Goal: Task Accomplishment & Management: Manage account settings

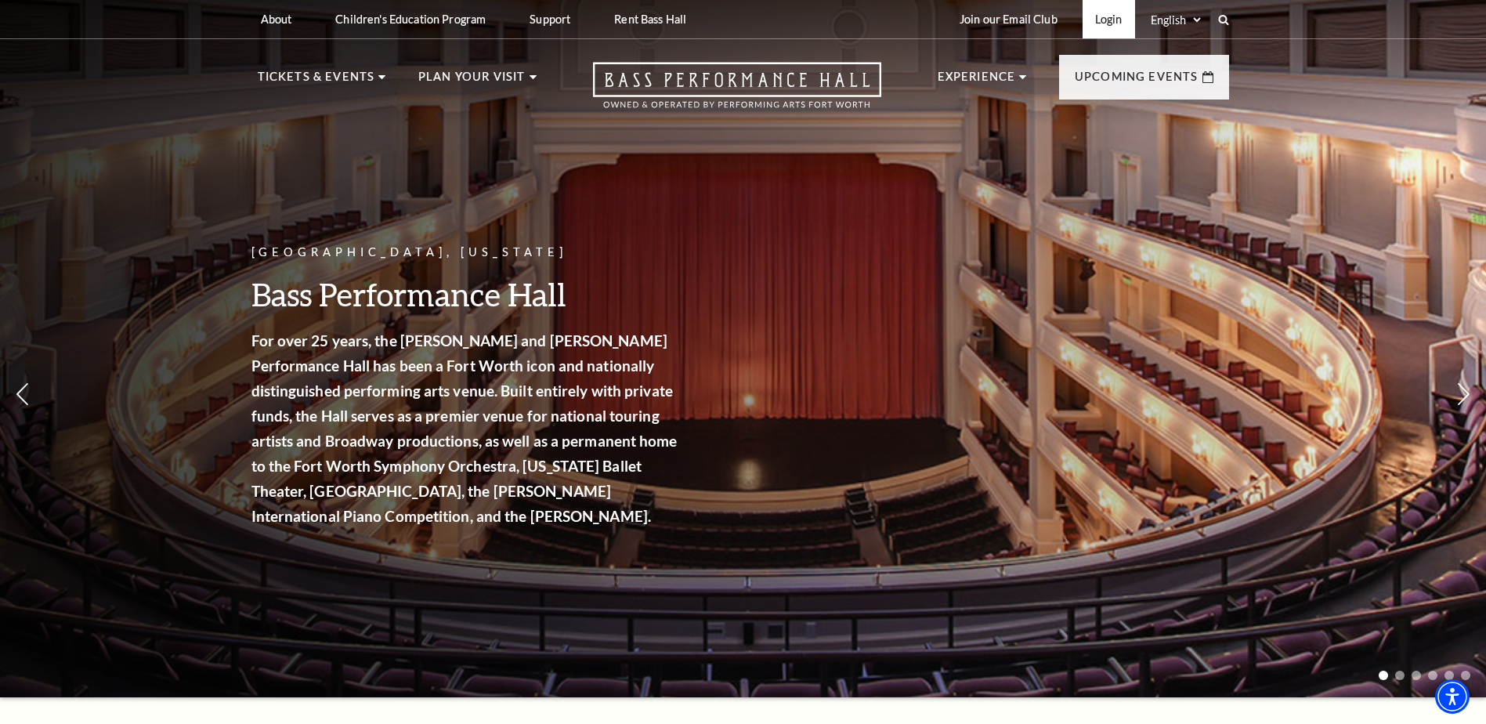
click at [1119, 23] on link "Login" at bounding box center [1108, 19] width 52 height 38
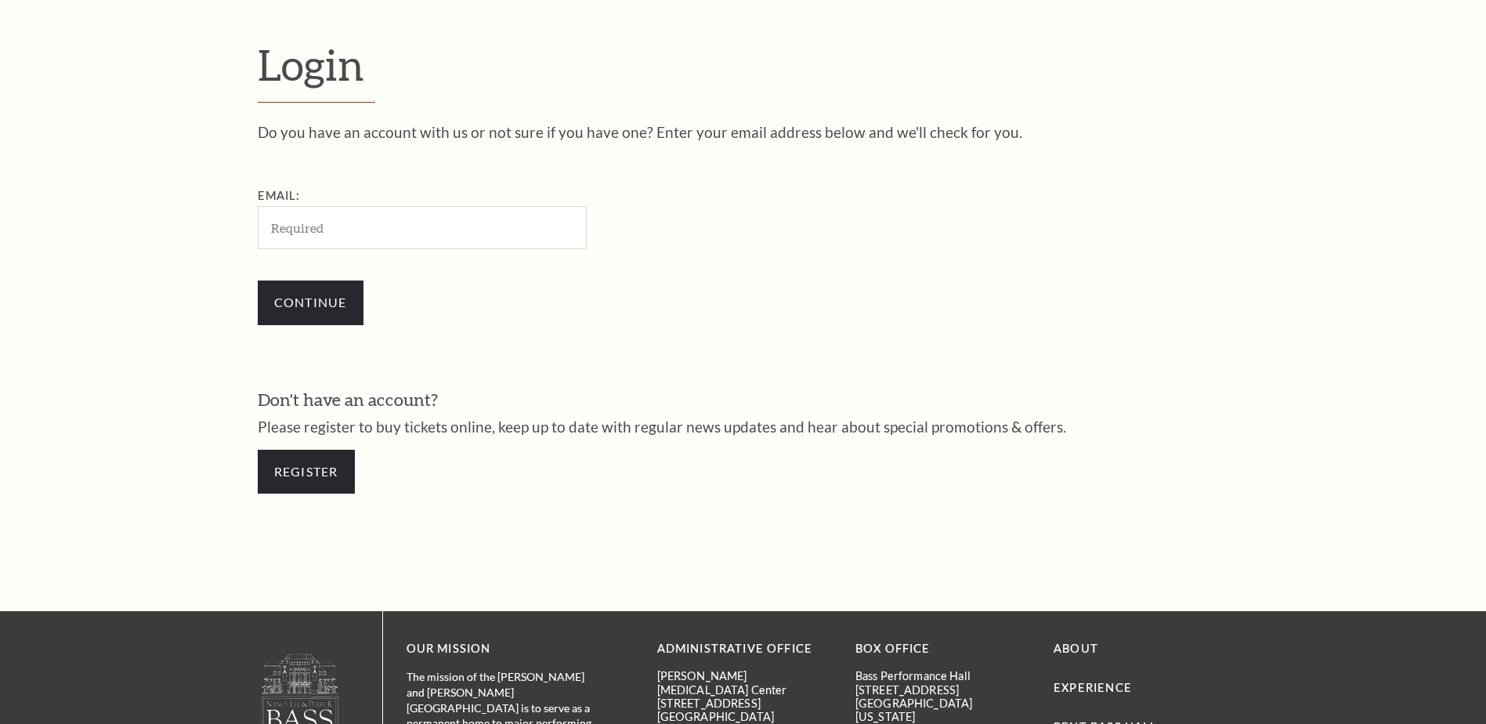
scroll to position [523, 0]
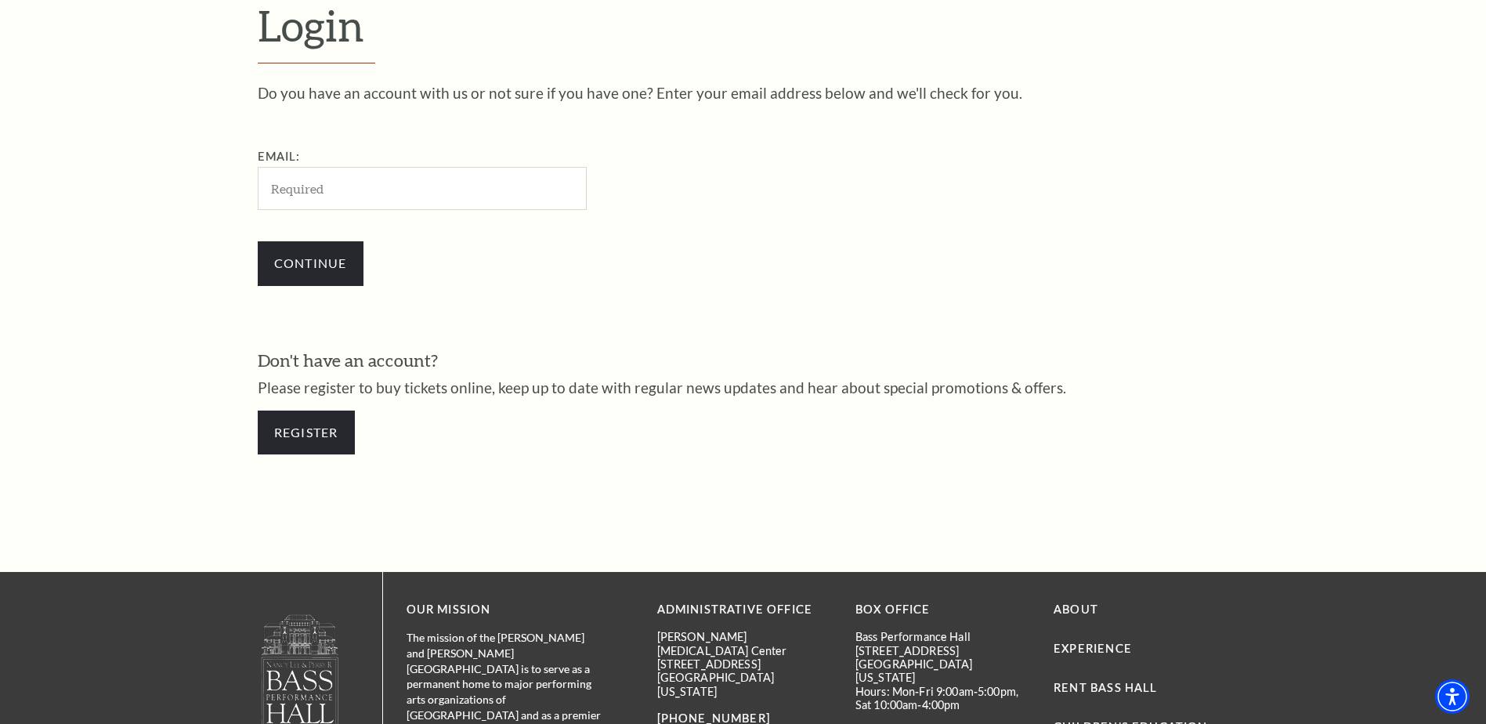
click at [439, 179] on input "Email:" at bounding box center [422, 188] width 329 height 43
type input "shawnchisholm@outlook.com"
click at [317, 265] on input "Continue" at bounding box center [311, 263] width 106 height 44
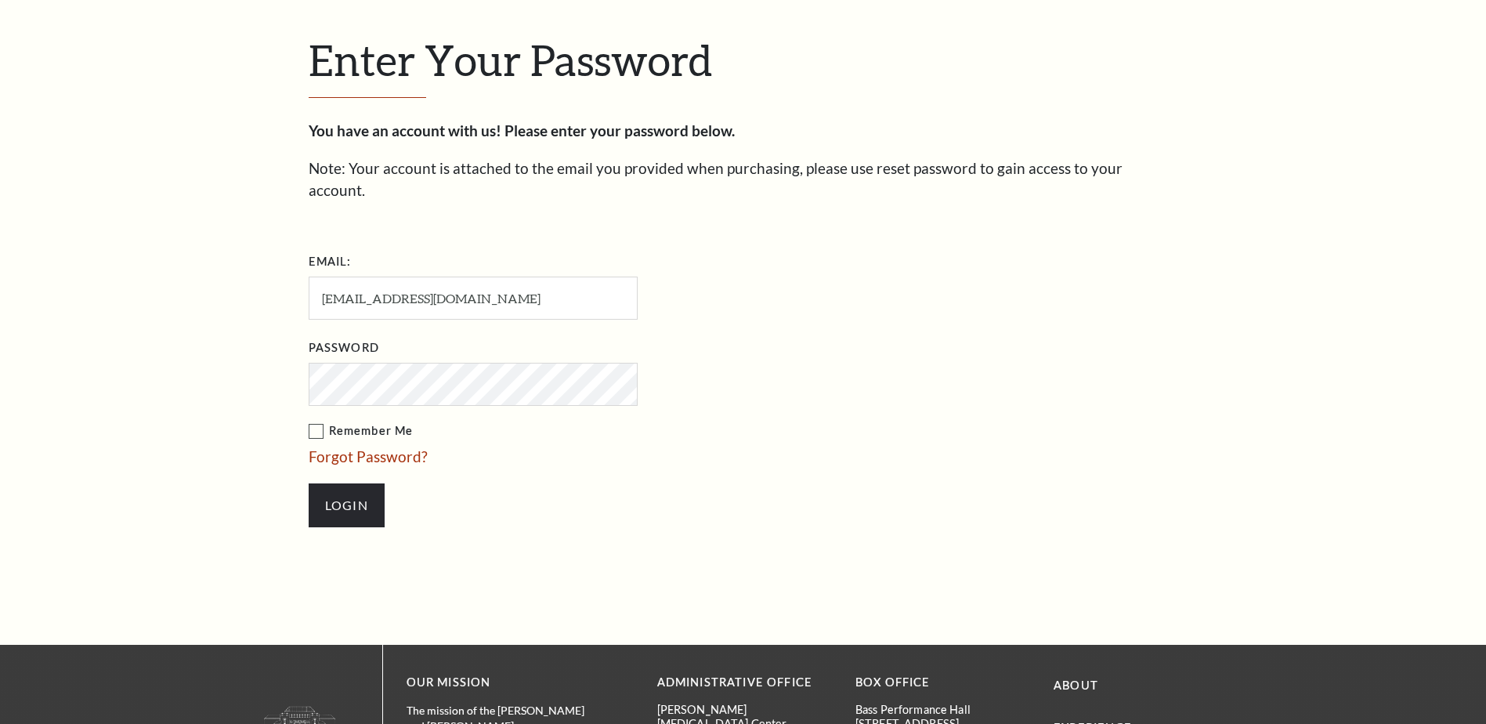
scroll to position [538, 0]
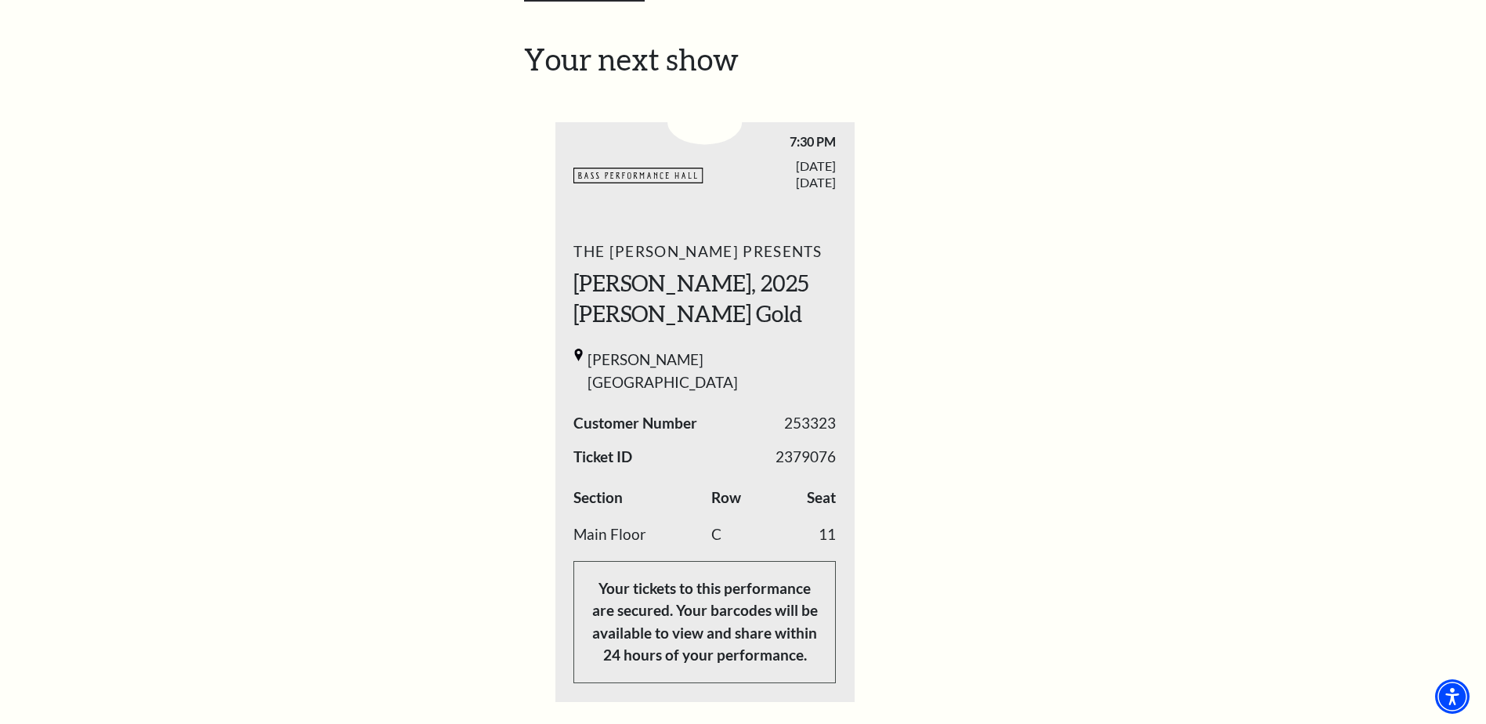
scroll to position [675, 0]
